Goal: Book appointment/travel/reservation

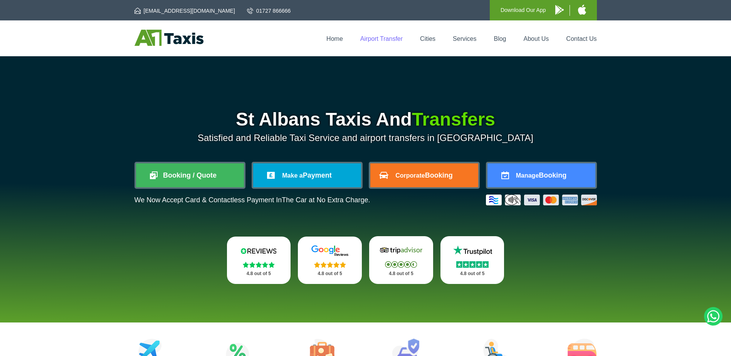
click at [385, 39] on link "Airport Transfer" at bounding box center [381, 38] width 42 height 7
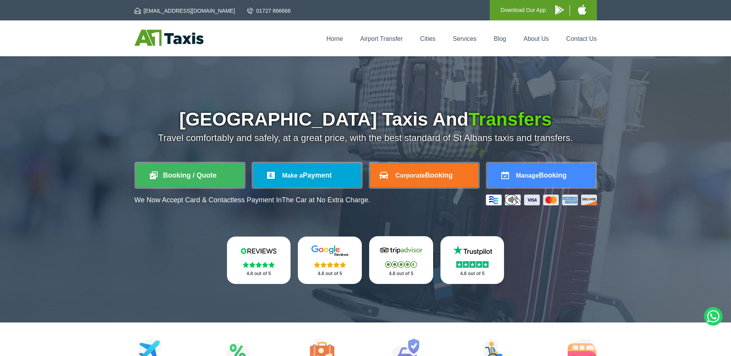
click at [331, 44] on div "Home Airport Transfer Cities Services Blog About Us Contact Us" at bounding box center [365, 38] width 462 height 17
click at [333, 38] on link "Home" at bounding box center [334, 38] width 17 height 7
